Goal: Transaction & Acquisition: Purchase product/service

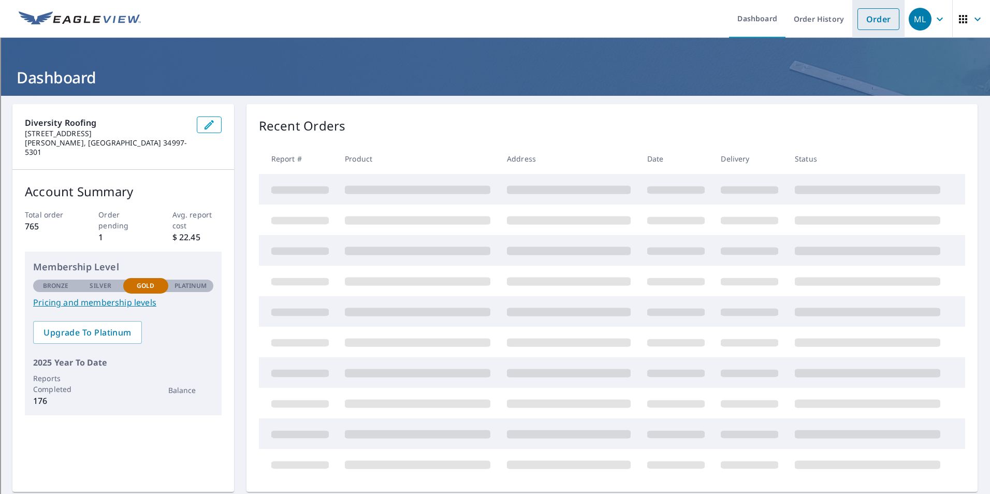
drag, startPoint x: 861, startPoint y: 24, endPoint x: 851, endPoint y: 18, distance: 11.5
click at [859, 23] on link "Order" at bounding box center [878, 19] width 42 height 22
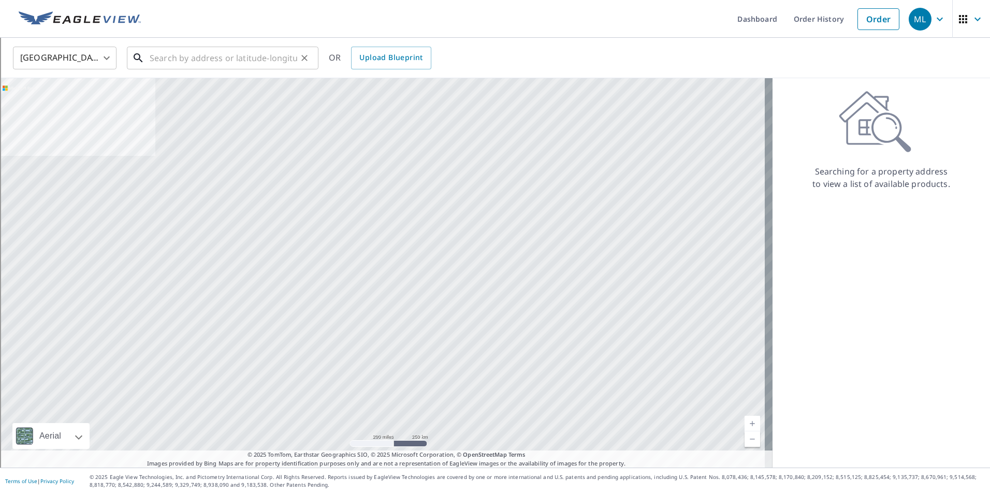
click at [177, 68] on input "text" at bounding box center [224, 57] width 148 height 29
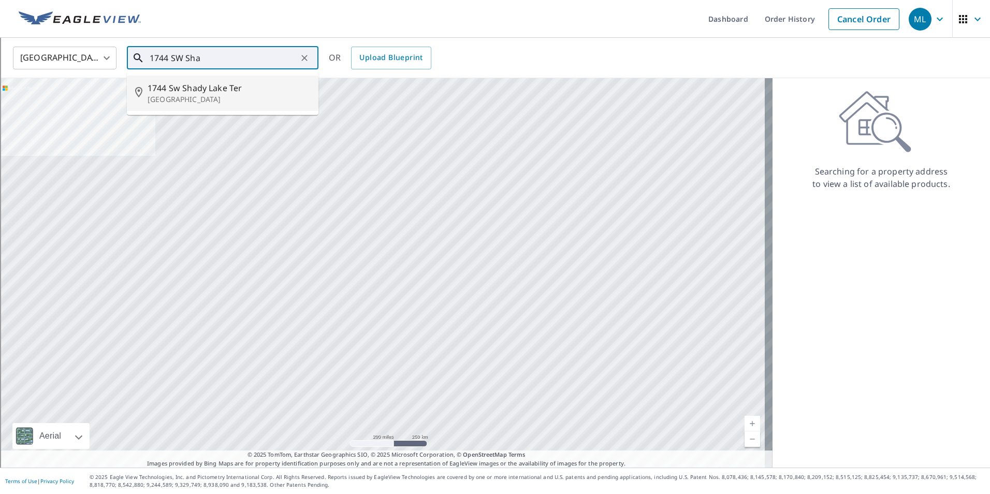
drag, startPoint x: 150, startPoint y: 96, endPoint x: 143, endPoint y: 85, distance: 12.8
click at [148, 92] on div "[STREET_ADDRESS]" at bounding box center [229, 93] width 163 height 23
type input "[STREET_ADDRESS]"
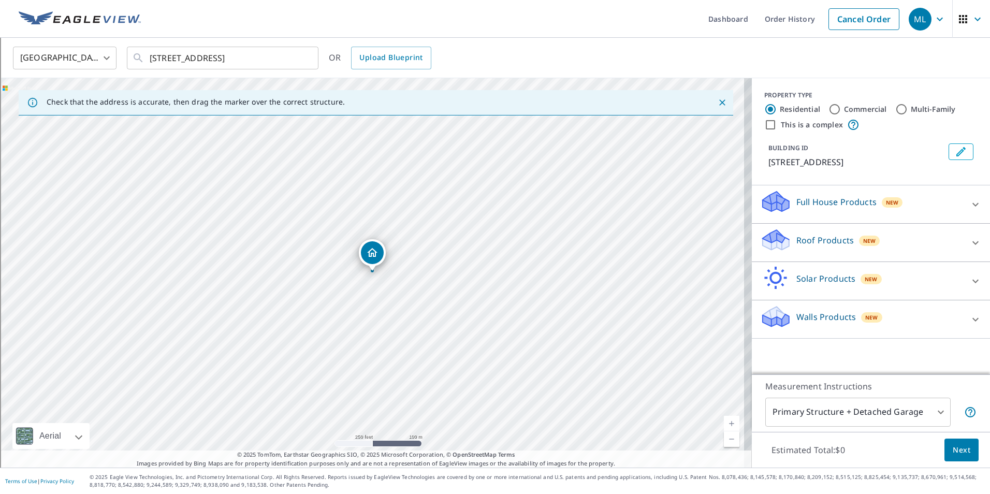
click at [779, 257] on div "Roof Products New" at bounding box center [861, 243] width 203 height 30
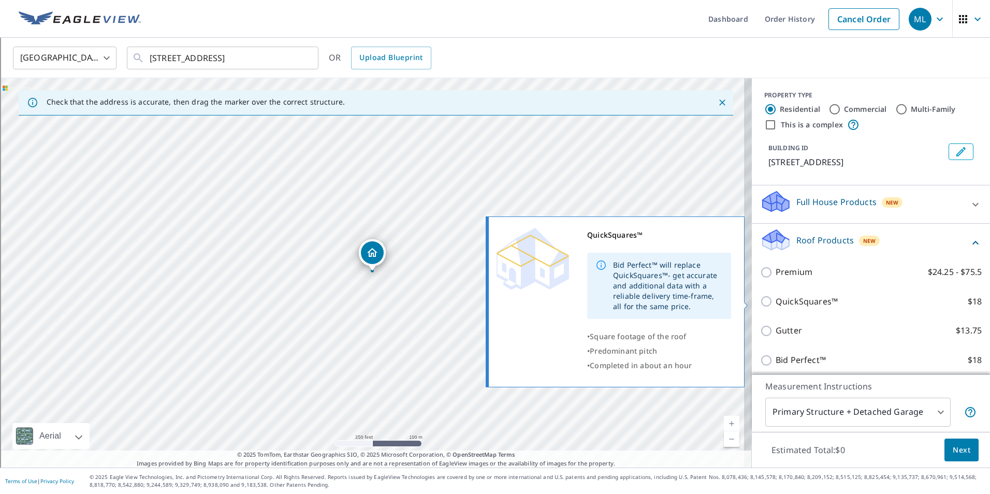
scroll to position [52, 0]
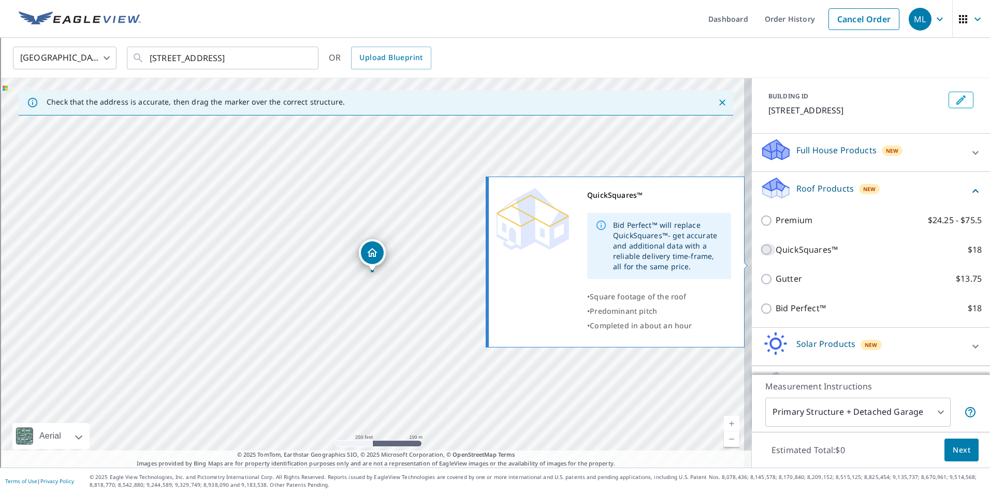
click at [761, 256] on input "QuickSquares™ $18" at bounding box center [768, 249] width 16 height 12
checkbox input "true"
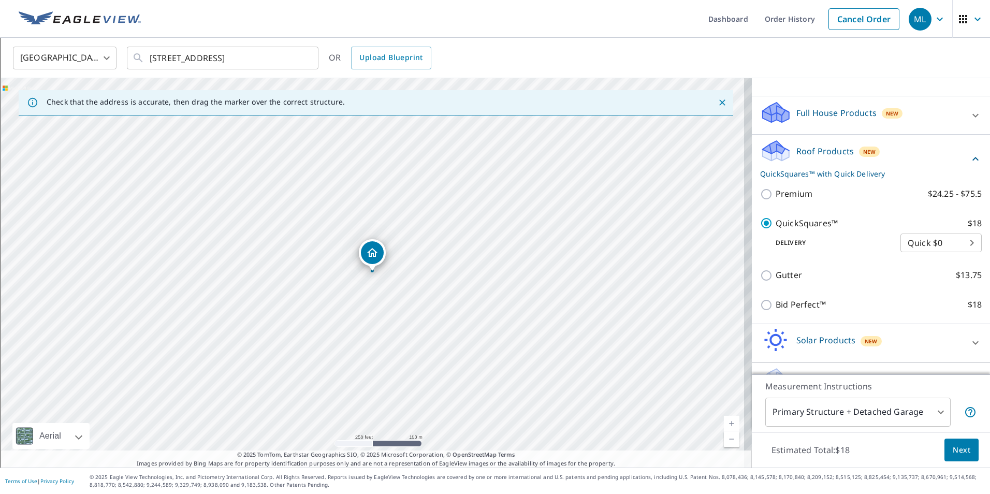
scroll to position [128, 0]
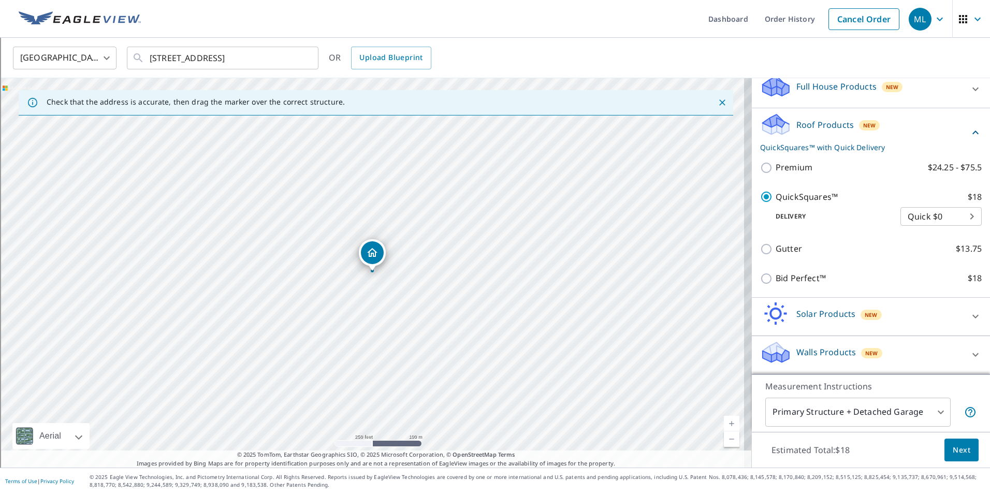
click at [958, 456] on span "Next" at bounding box center [962, 450] width 18 height 13
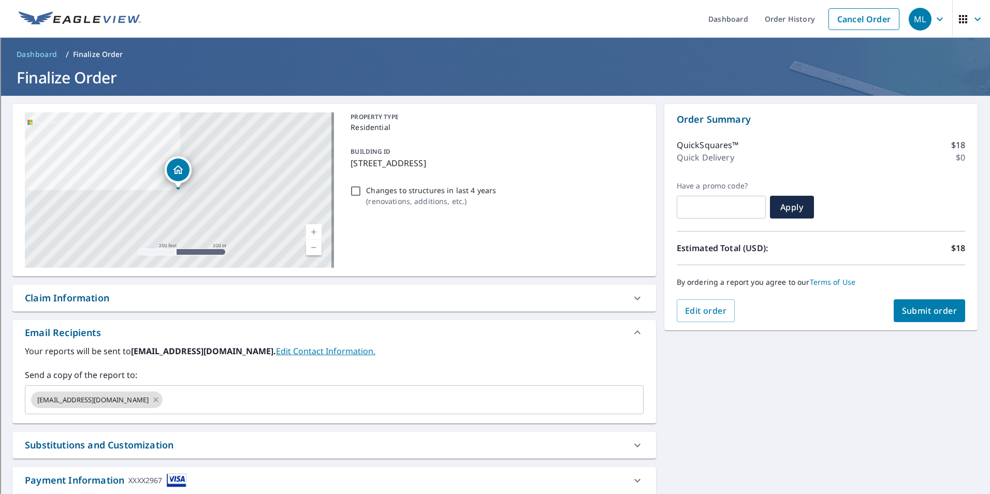
click at [943, 307] on span "Submit order" at bounding box center [929, 310] width 55 height 11
checkbox input "true"
